Goal: Information Seeking & Learning: Find specific fact

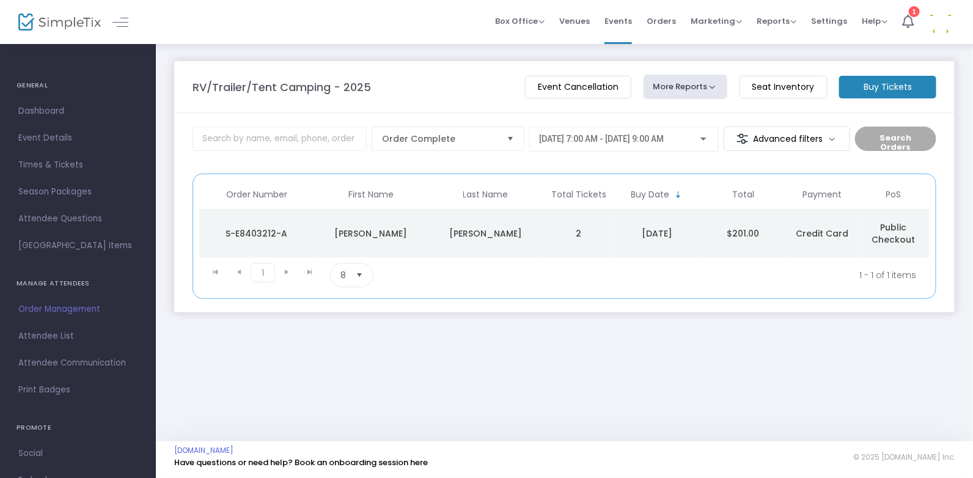
click at [615, 138] on span "[DATE] 7:00 AM - [DATE] 9:00 AM" at bounding box center [601, 139] width 125 height 10
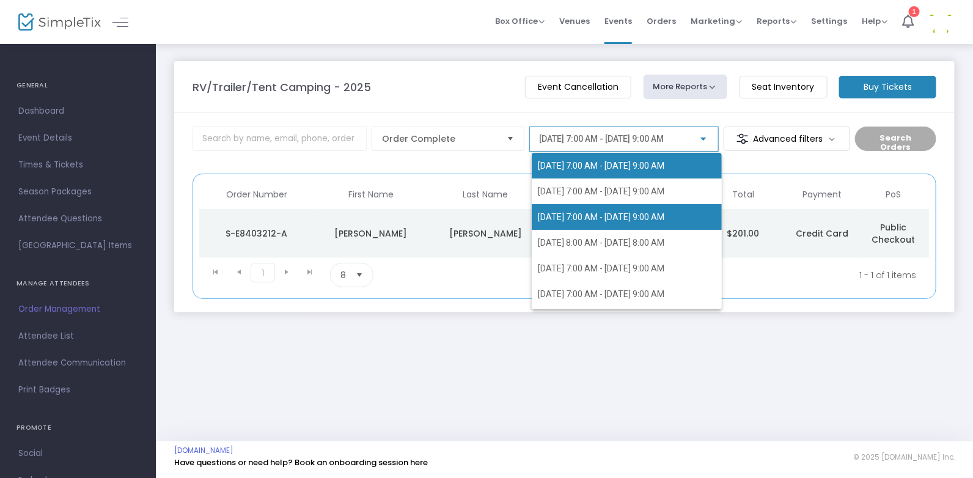
scroll to position [49, 0]
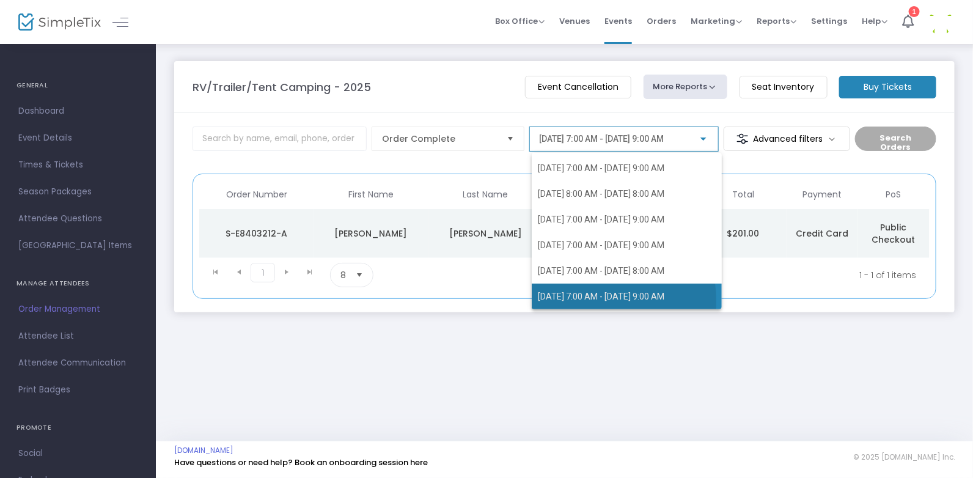
click at [585, 301] on span "[DATE] 7:00 AM - [DATE] 9:00 AM" at bounding box center [601, 296] width 126 height 10
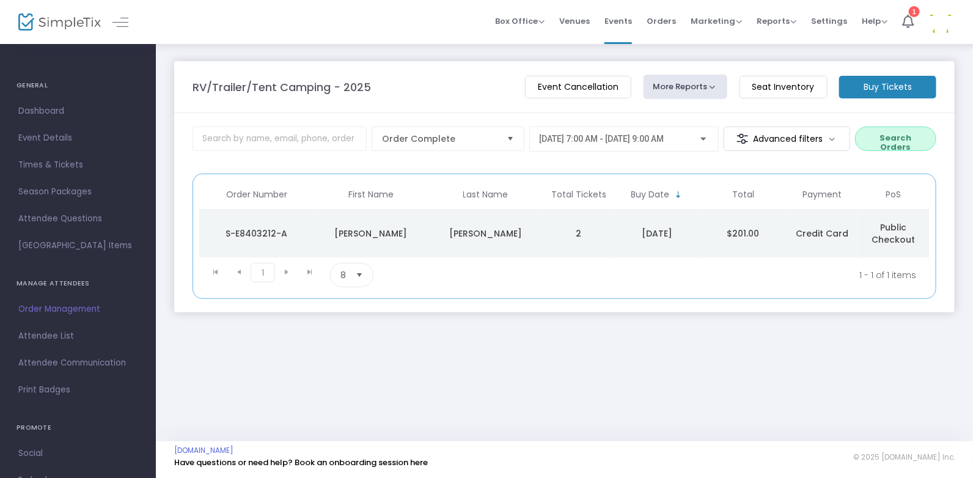
click at [873, 135] on button "Search Orders" at bounding box center [895, 138] width 81 height 24
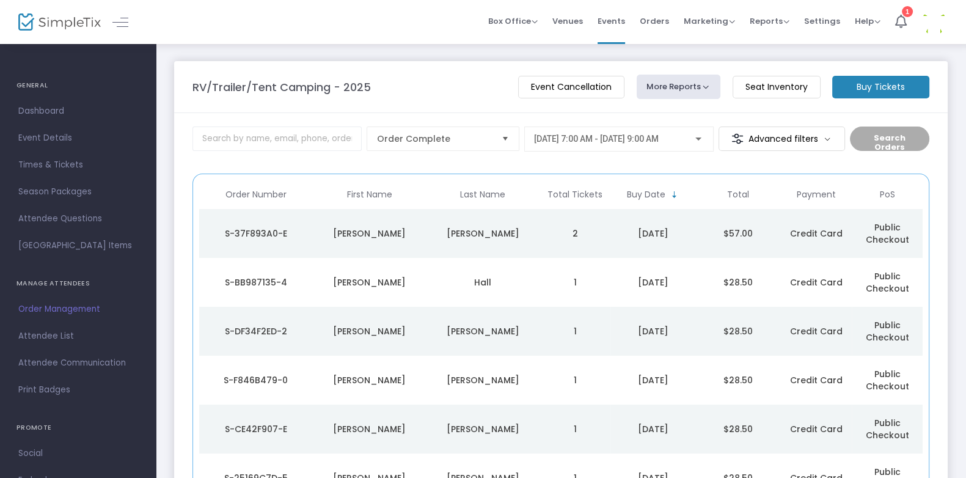
click at [363, 230] on div "[PERSON_NAME]" at bounding box center [370, 233] width 108 height 12
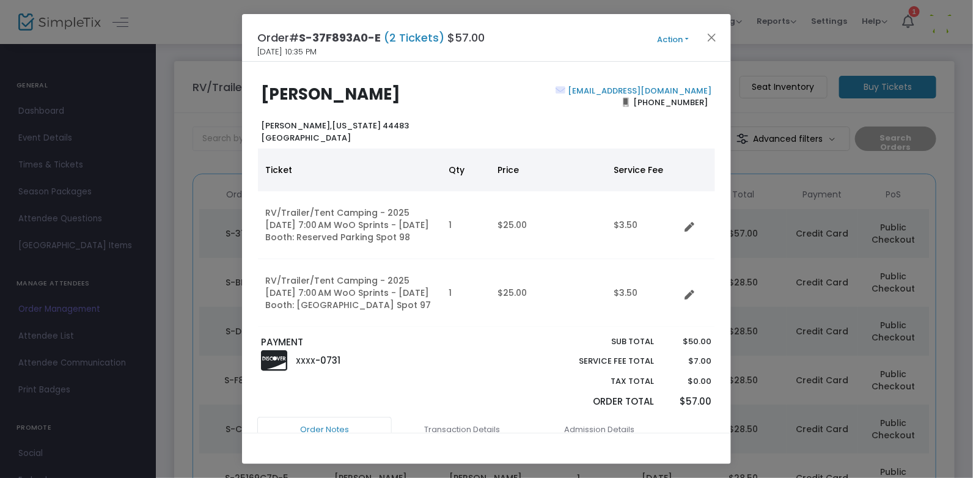
drag, startPoint x: 426, startPoint y: 94, endPoint x: 260, endPoint y: 92, distance: 166.8
click at [260, 92] on div "[PERSON_NAME] [GEOGRAPHIC_DATA], [US_STATE] 44483 [GEOGRAPHIC_DATA]" at bounding box center [370, 114] width 231 height 59
copy b "[PERSON_NAME]"
click at [709, 34] on button "Close" at bounding box center [712, 37] width 16 height 16
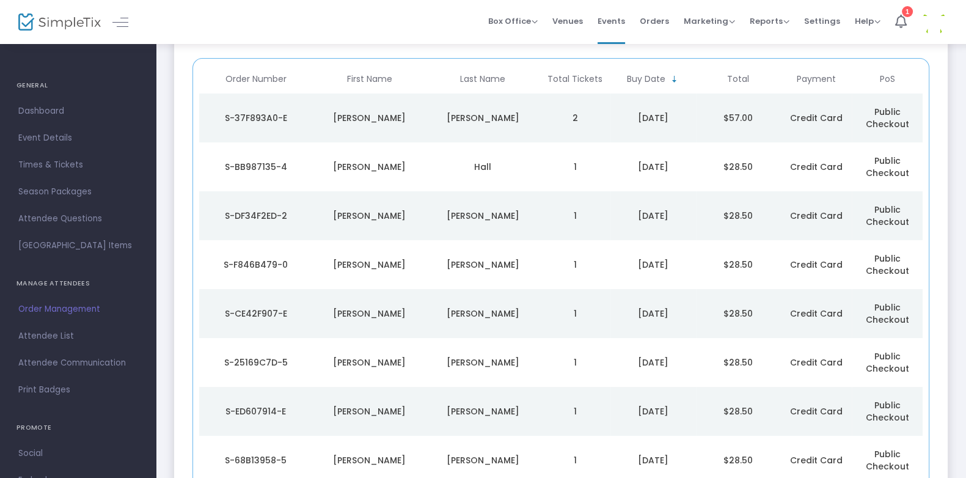
scroll to position [122, 0]
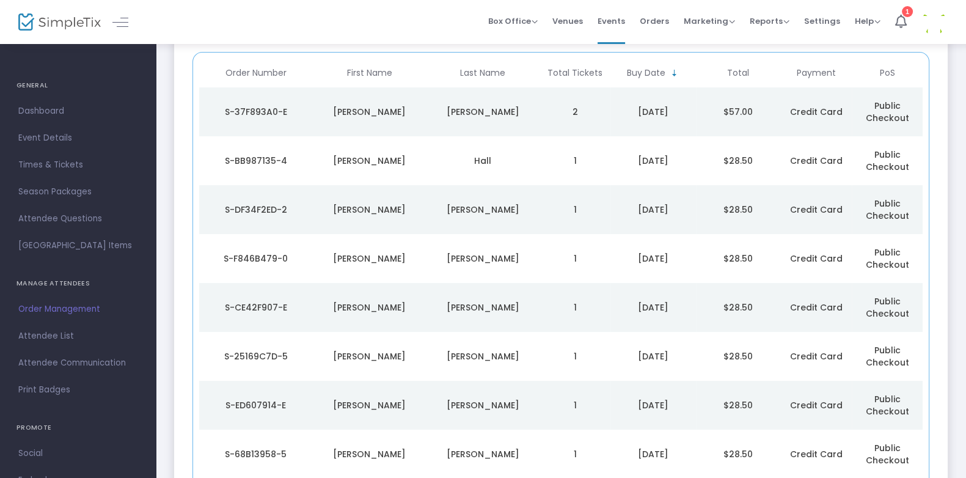
click at [486, 153] on td "Hall" at bounding box center [483, 160] width 114 height 49
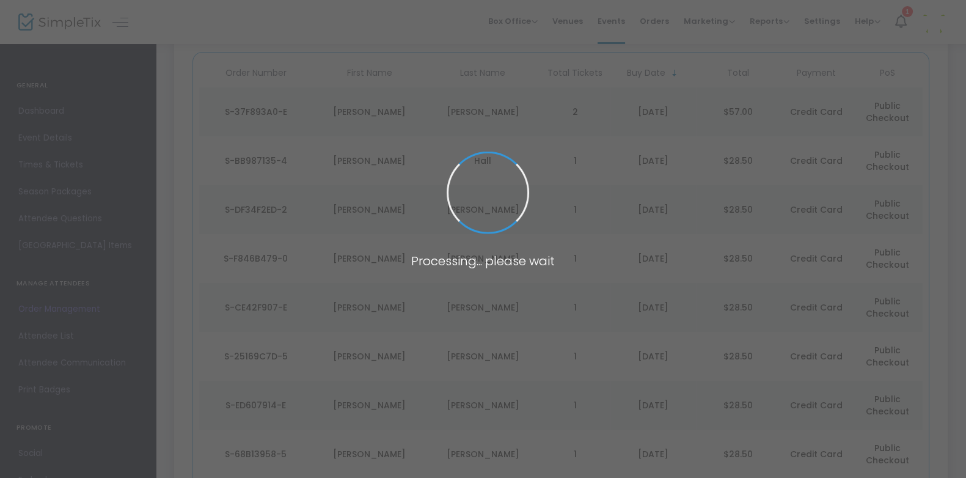
click at [486, 153] on span at bounding box center [487, 192] width 87 height 87
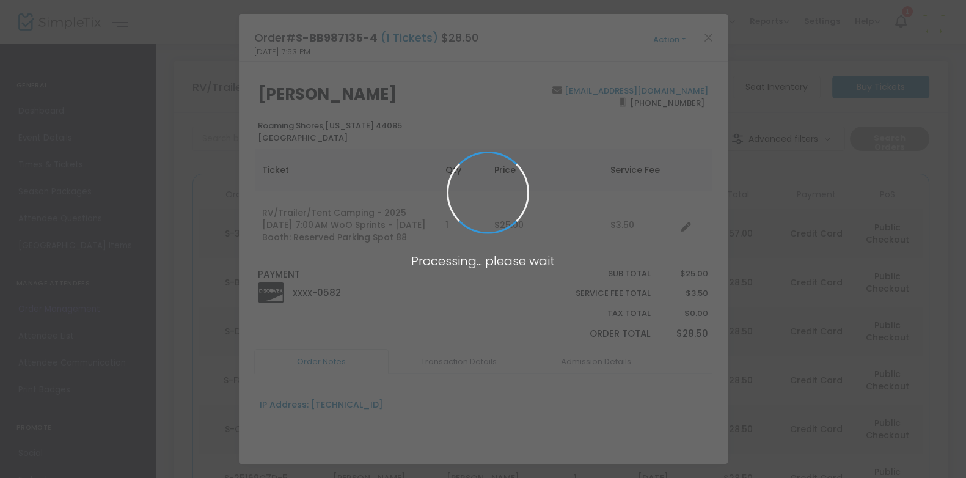
scroll to position [0, 0]
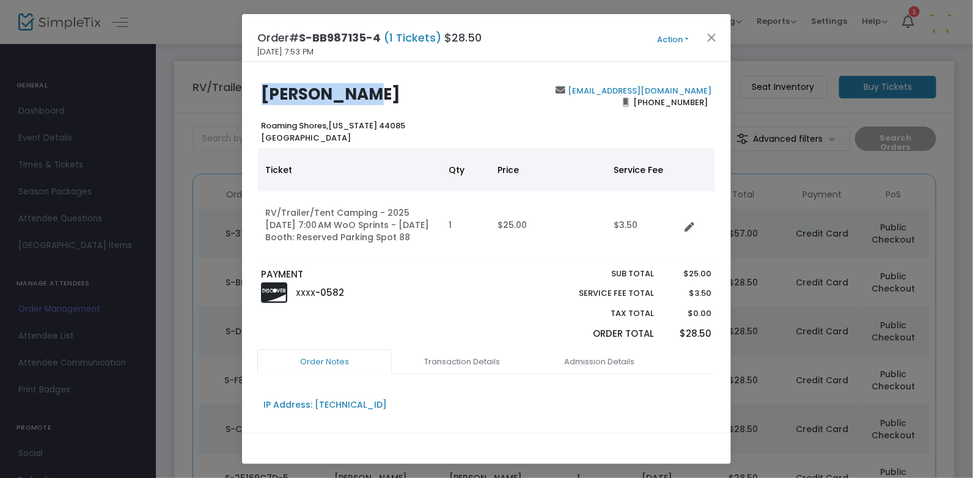
drag, startPoint x: 353, startPoint y: 84, endPoint x: 258, endPoint y: 83, distance: 95.3
click at [258, 83] on div "[PERSON_NAME] [GEOGRAPHIC_DATA][US_STATE] [GEOGRAPHIC_DATA] [EMAIL_ADDRESS][DOM…" at bounding box center [486, 247] width 489 height 371
copy b "[PERSON_NAME]"
click at [715, 38] on button "Close" at bounding box center [712, 37] width 16 height 16
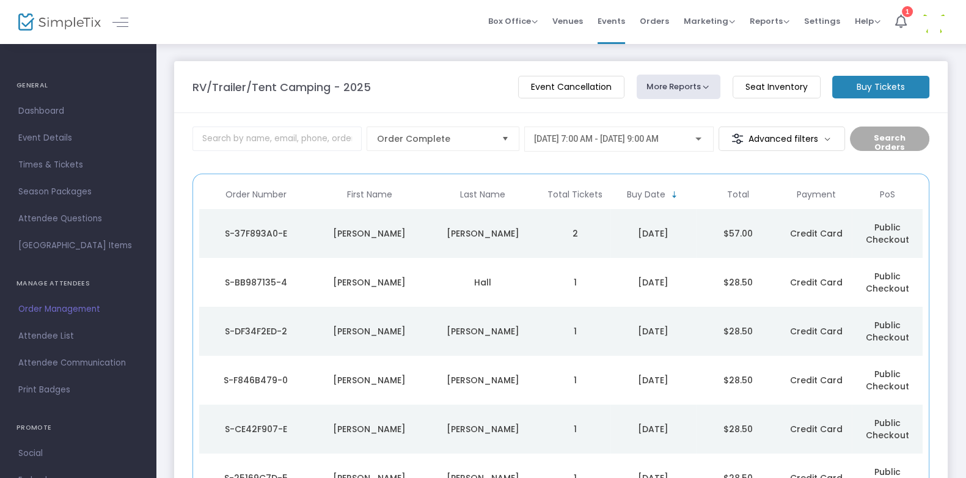
click at [488, 320] on td "[PERSON_NAME]" at bounding box center [483, 331] width 114 height 49
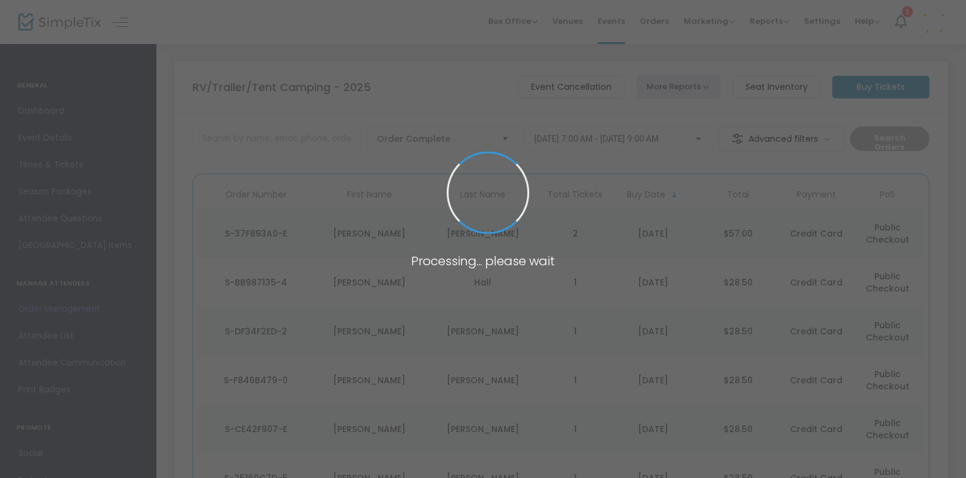
click at [489, 320] on span at bounding box center [483, 239] width 966 height 478
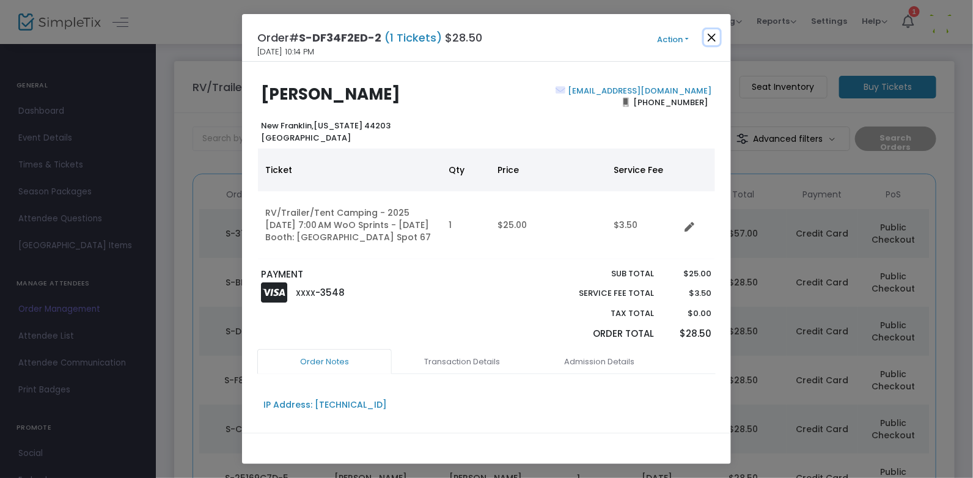
click at [713, 40] on button "Close" at bounding box center [712, 37] width 16 height 16
